Goal: Transaction & Acquisition: Purchase product/service

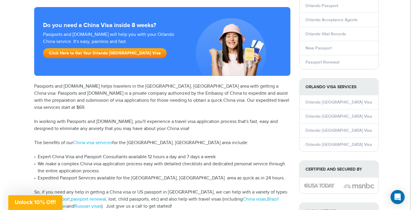
scroll to position [77, 0]
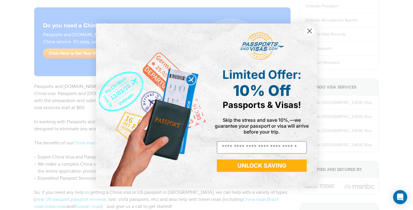
click at [310, 31] on icon "Close dialog" at bounding box center [309, 31] width 4 height 4
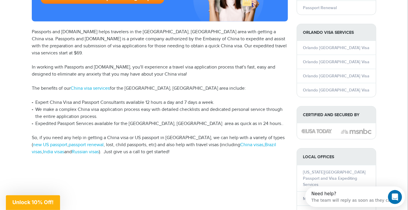
scroll to position [135, 0]
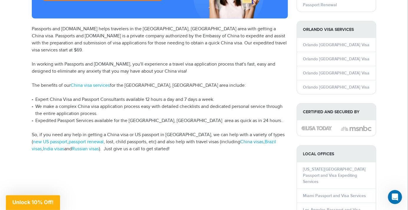
click at [240, 139] on link "China visas" at bounding box center [251, 142] width 23 height 6
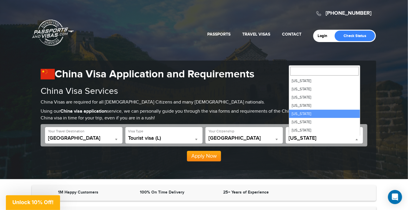
click at [302, 138] on span "California" at bounding box center [325, 138] width 72 height 6
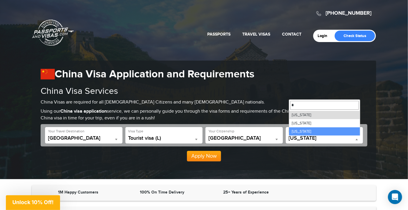
type input "*"
select select "**"
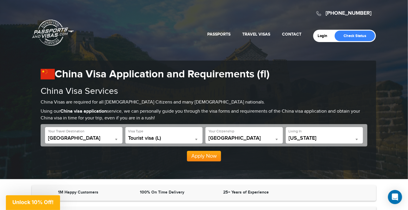
click at [208, 155] on button "Apply Now" at bounding box center [204, 156] width 34 height 11
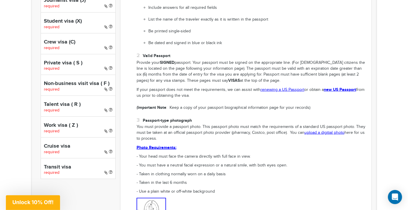
scroll to position [267, 0]
